Goal: Obtain resource: Obtain resource

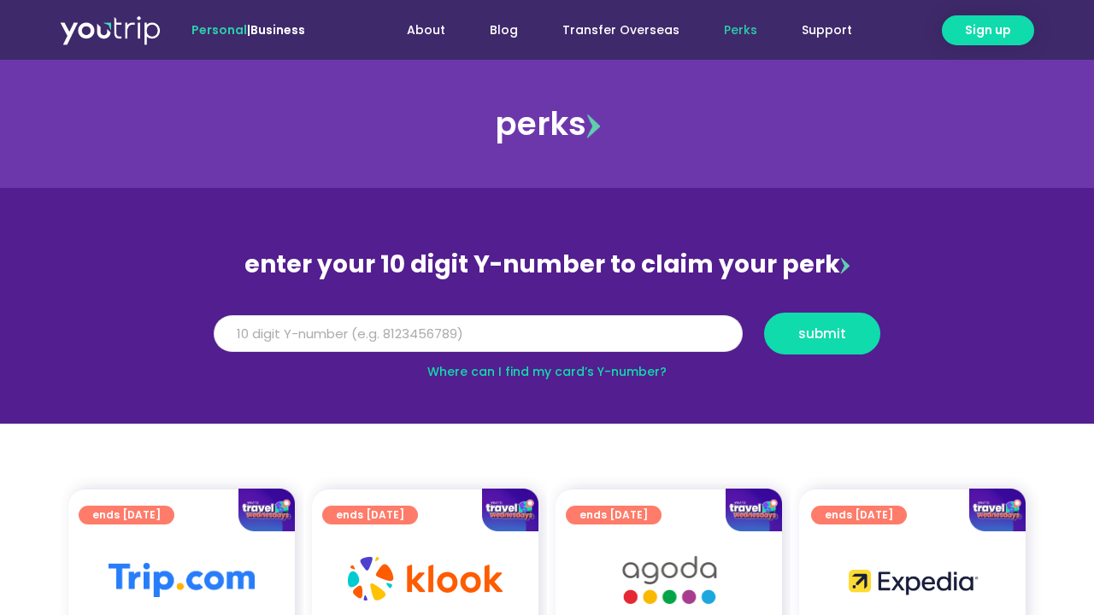
click at [440, 336] on input "Y Number" at bounding box center [478, 334] width 529 height 38
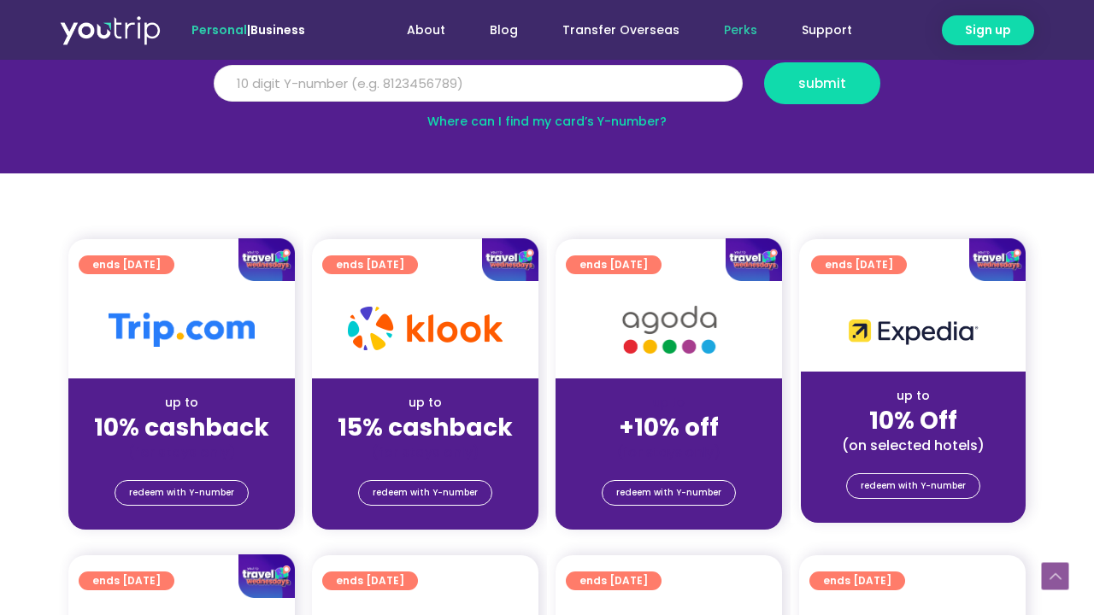
scroll to position [272, 0]
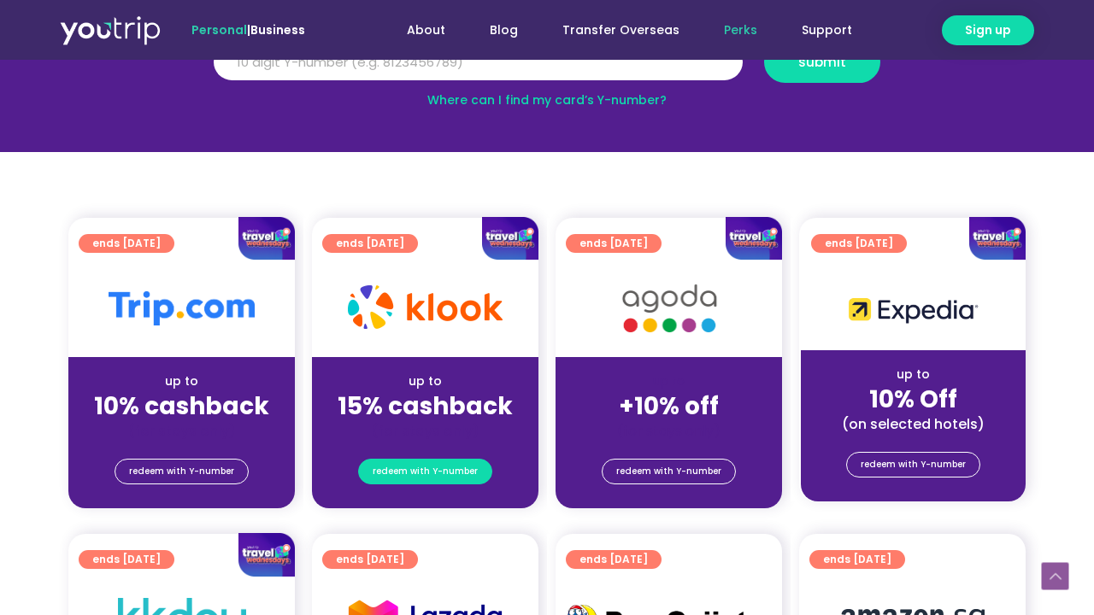
click at [461, 467] on span "redeem with Y-number" at bounding box center [425, 472] width 105 height 24
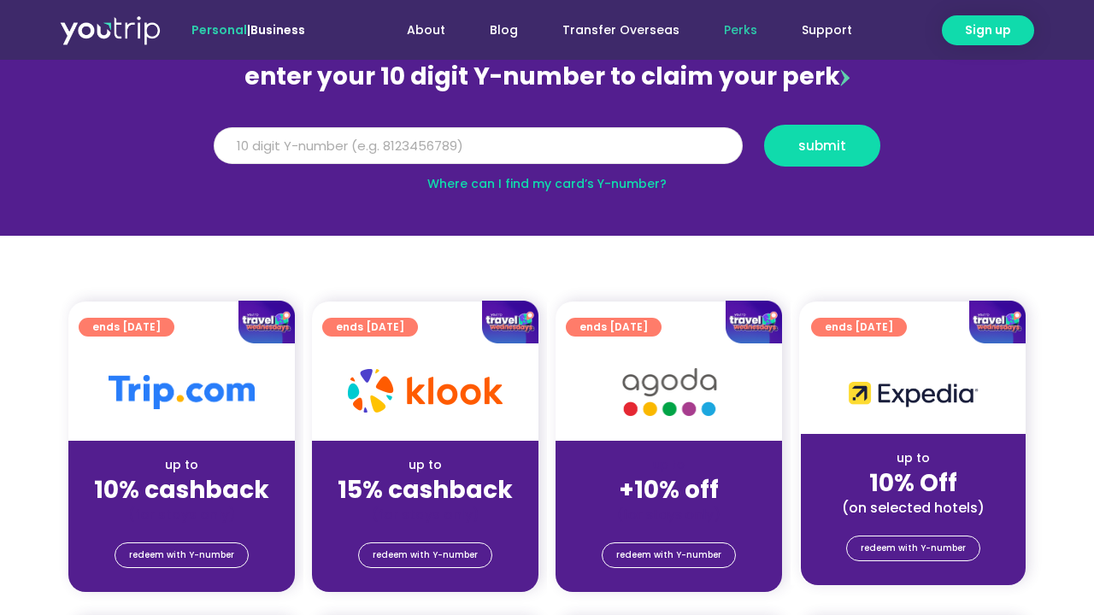
click at [551, 141] on input "Y Number" at bounding box center [478, 146] width 529 height 38
type input "8149970118"
click at [822, 145] on button "submit" at bounding box center [822, 146] width 116 height 42
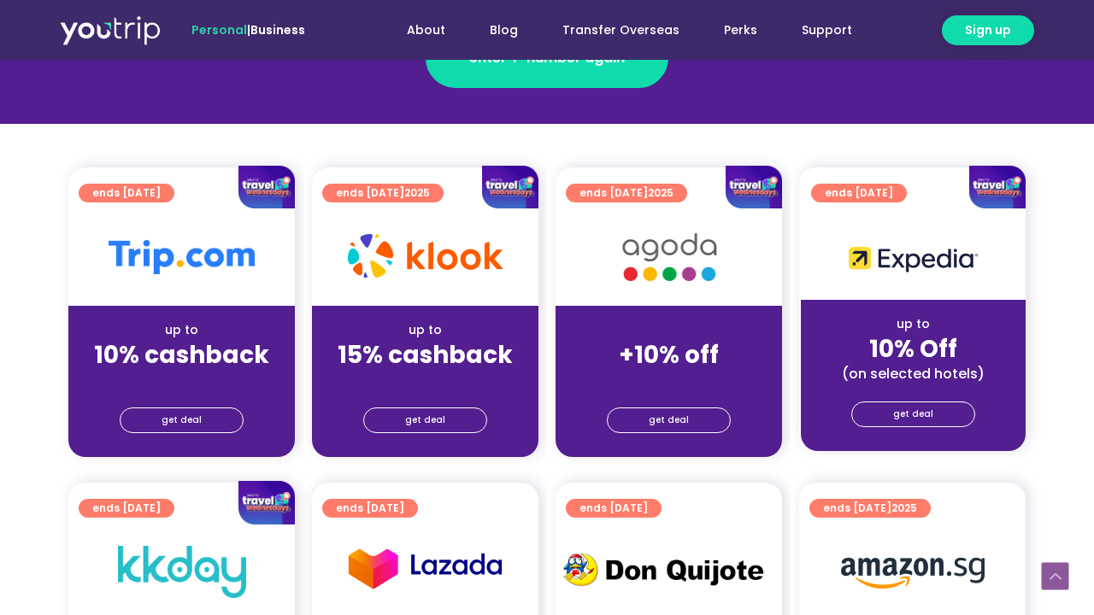
scroll to position [374, 0]
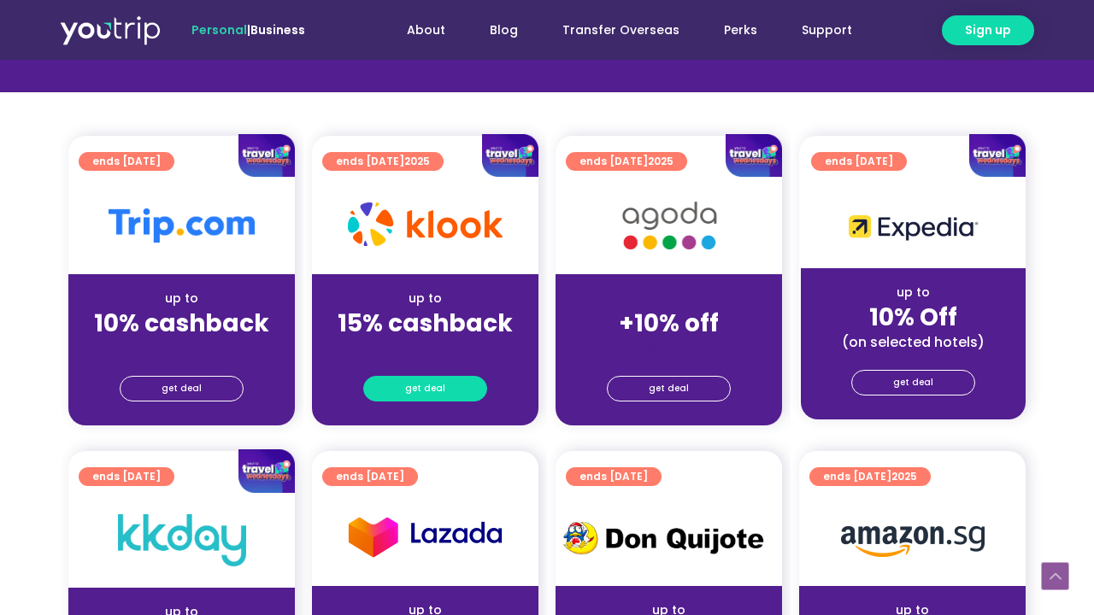
click at [405, 397] on link "get deal" at bounding box center [425, 389] width 124 height 26
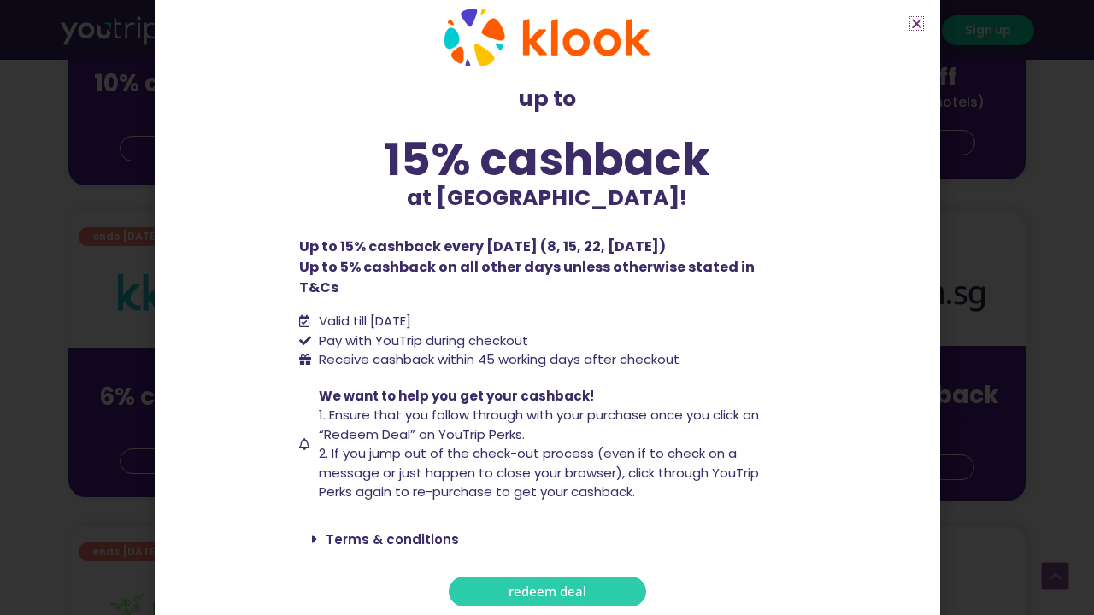
scroll to position [753, 0]
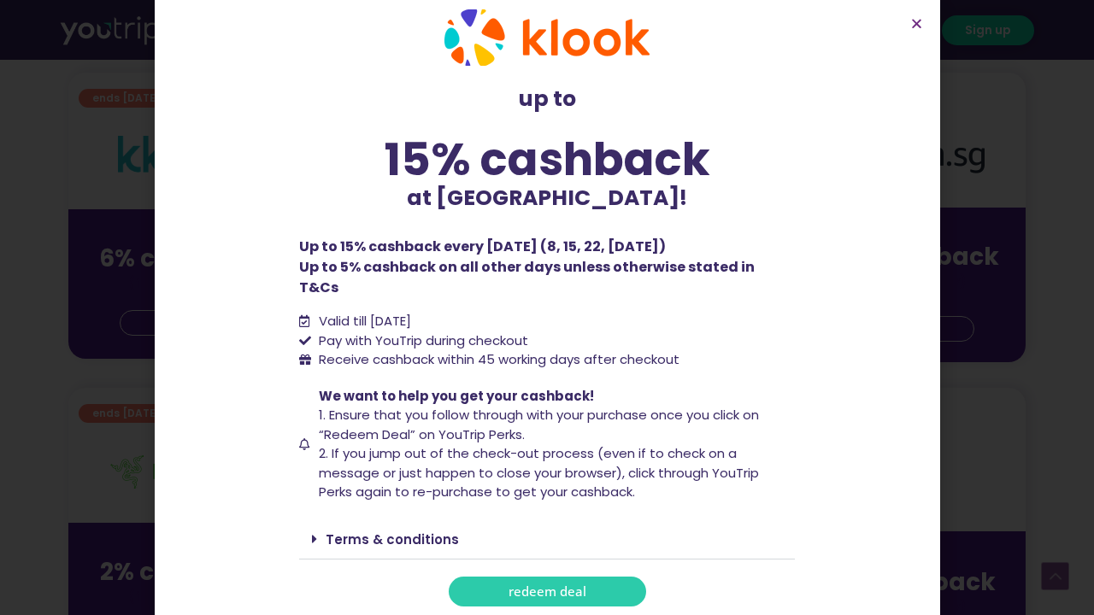
click at [321, 532] on span at bounding box center [319, 539] width 14 height 14
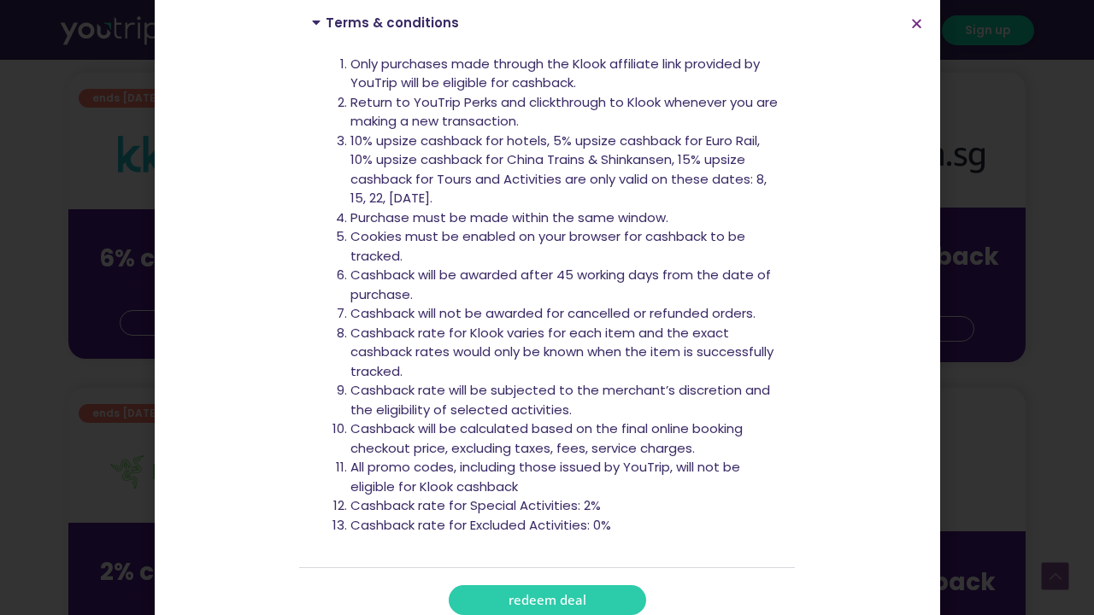
scroll to position [540, 0]
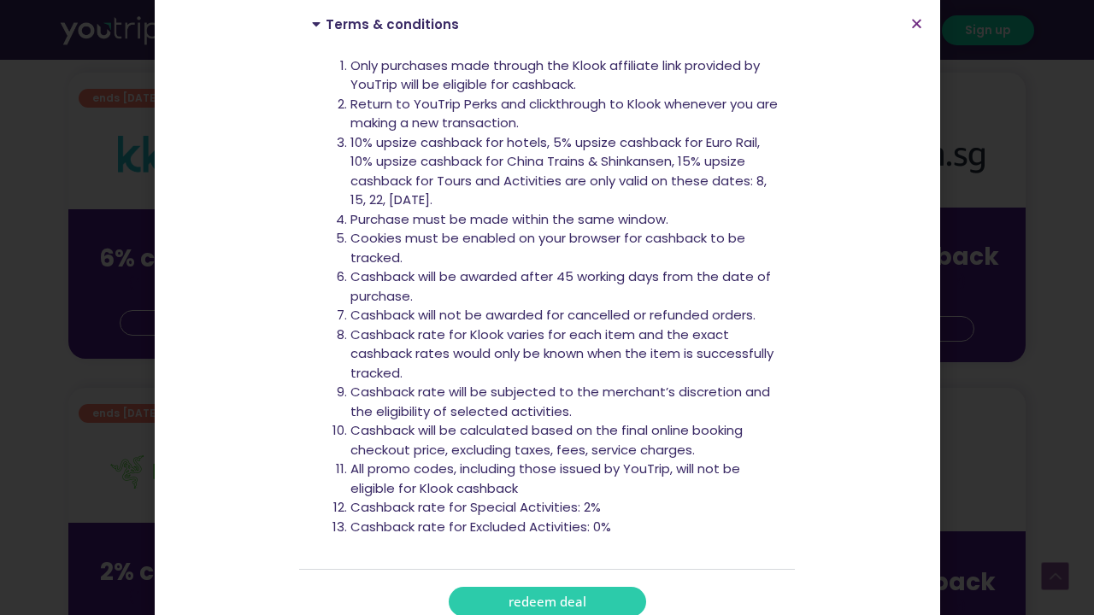
click at [556, 596] on span "redeem deal" at bounding box center [548, 602] width 78 height 13
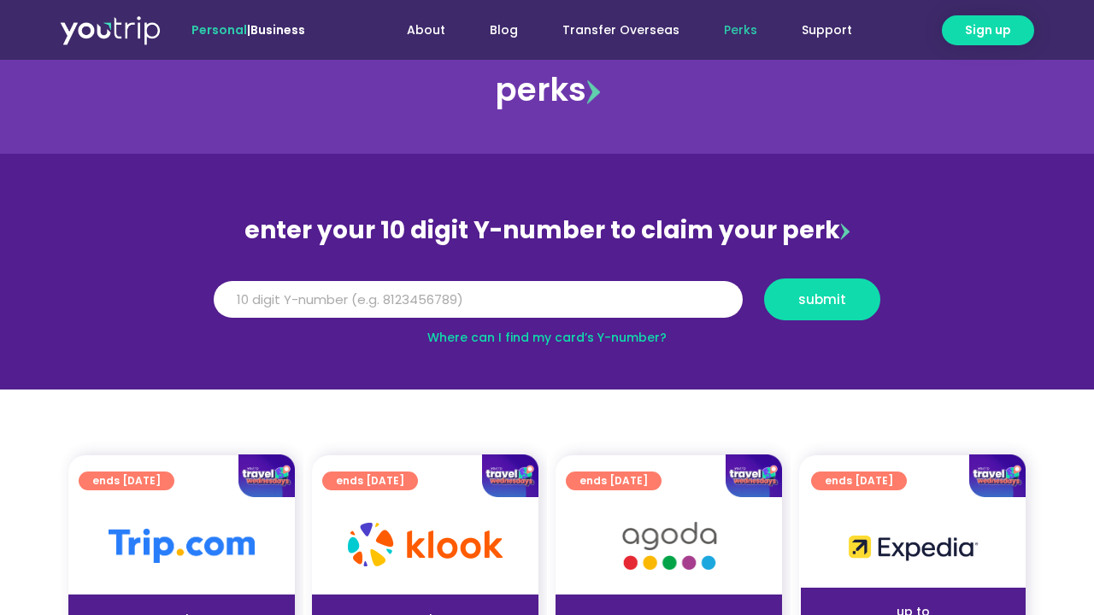
scroll to position [46, 0]
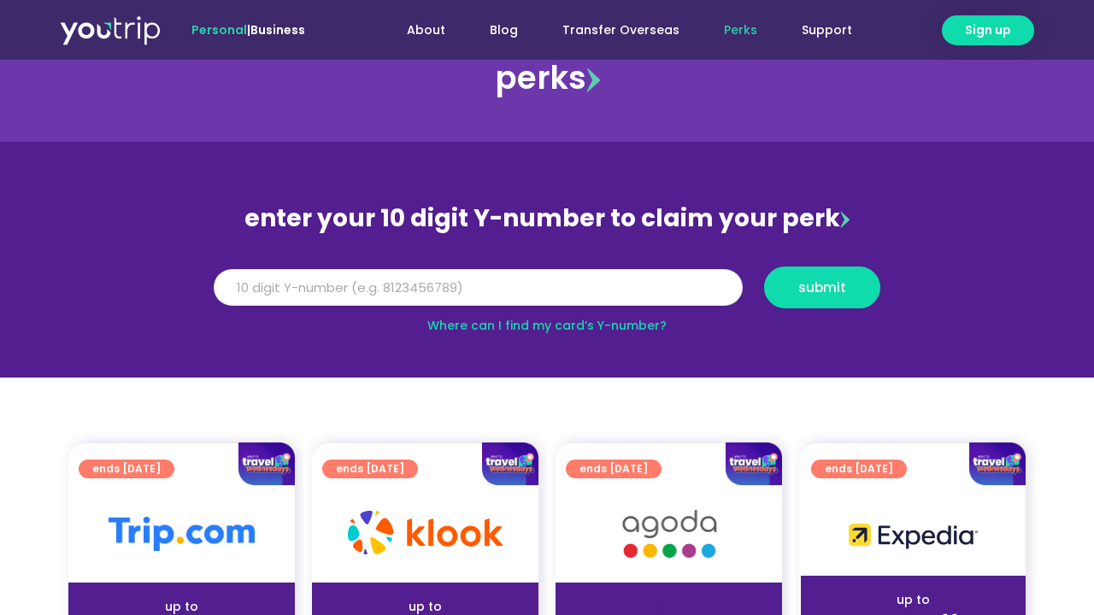
click at [614, 287] on input "Y Number" at bounding box center [478, 288] width 529 height 38
type input "8149970118"
click at [822, 287] on button "submit" at bounding box center [822, 288] width 116 height 42
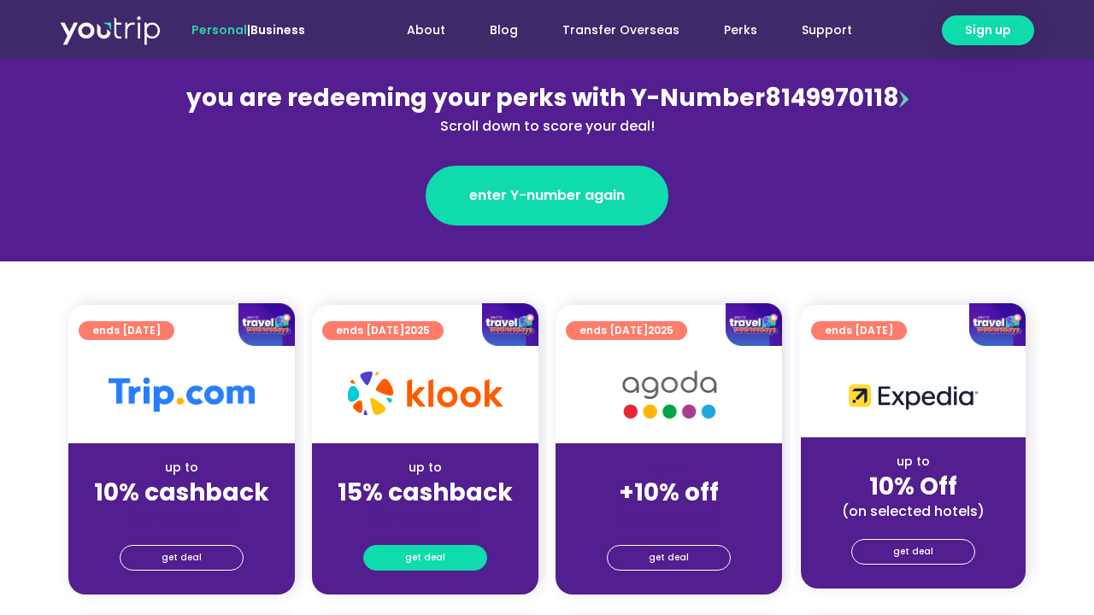
click at [453, 554] on link "get deal" at bounding box center [425, 558] width 124 height 26
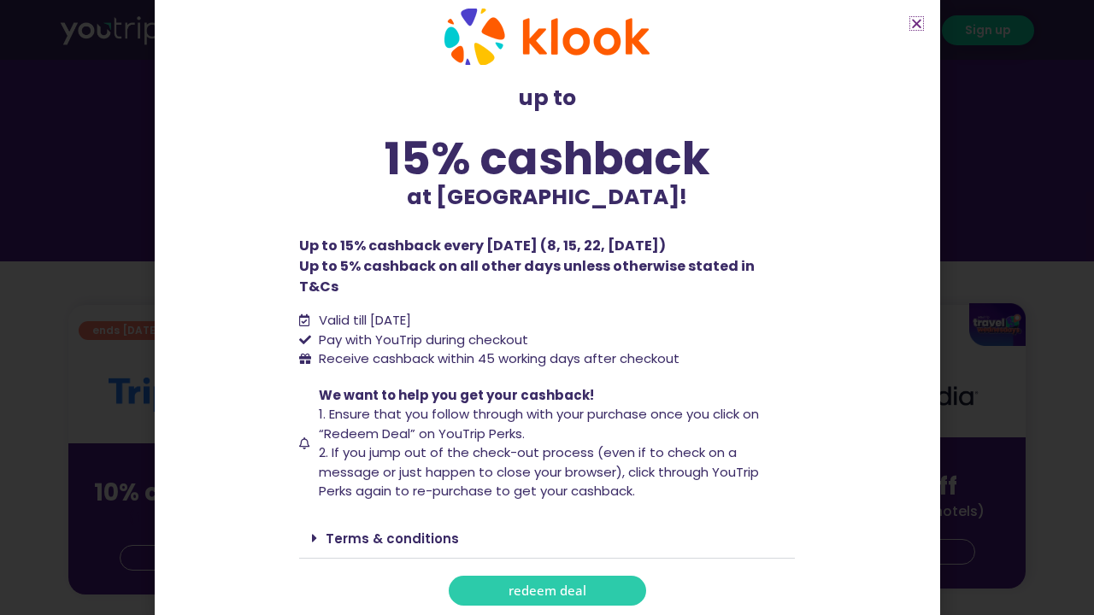
scroll to position [25, 0]
click at [913, 26] on icon "Close" at bounding box center [916, 23] width 13 height 13
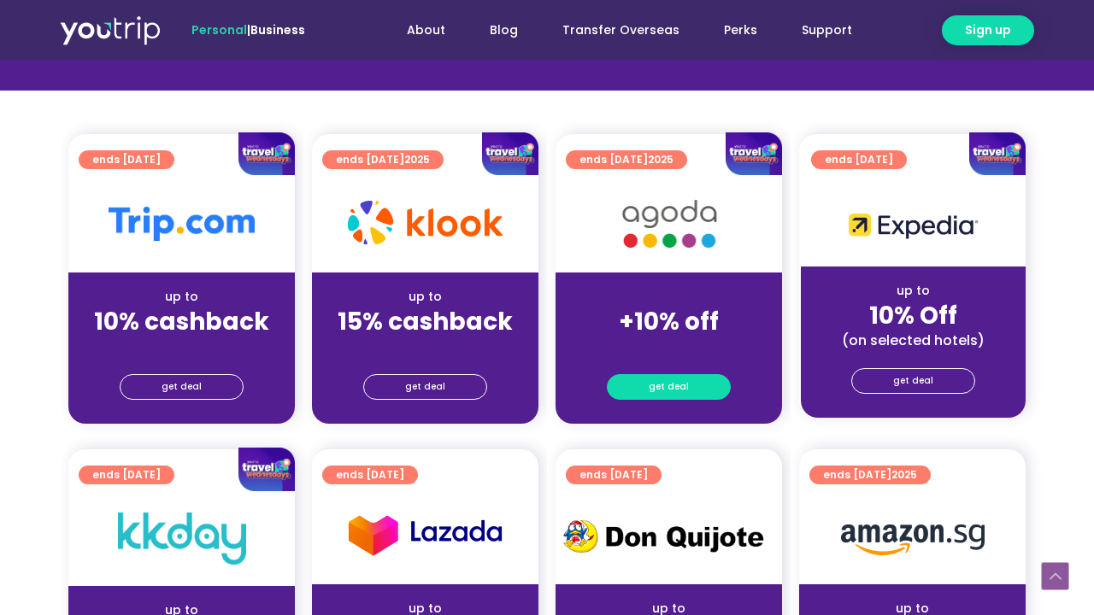
scroll to position [398, 0]
